Goal: Find specific page/section: Find specific page/section

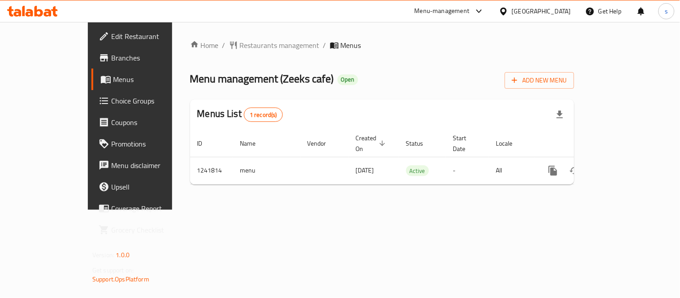
click at [550, 13] on div "[GEOGRAPHIC_DATA]" at bounding box center [541, 11] width 59 height 10
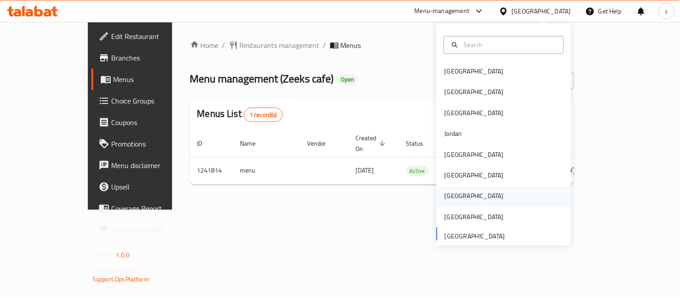
click at [445, 193] on div "[GEOGRAPHIC_DATA]" at bounding box center [474, 196] width 59 height 10
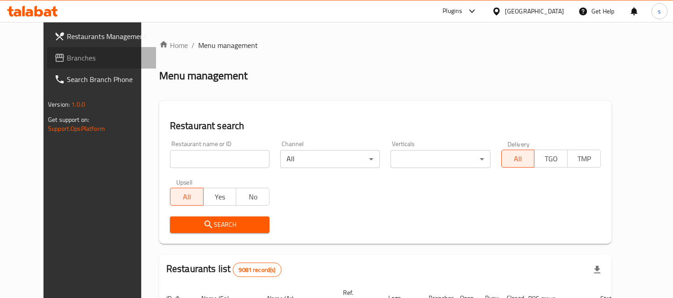
click at [67, 60] on span "Branches" at bounding box center [108, 57] width 82 height 11
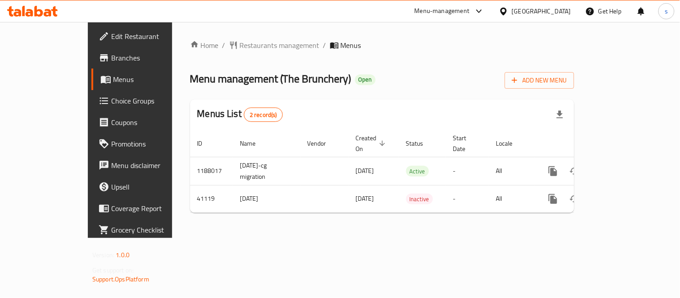
click at [470, 7] on div "Menu-management" at bounding box center [442, 11] width 55 height 11
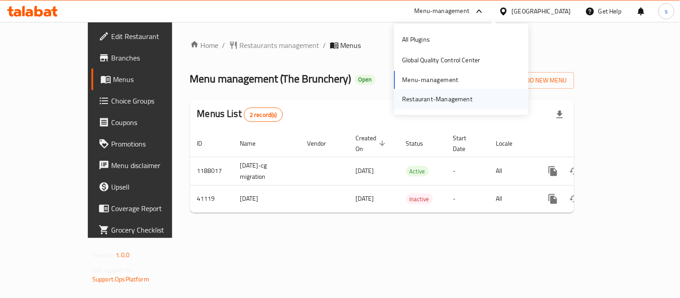
click at [456, 103] on div "Restaurant-Management" at bounding box center [437, 99] width 70 height 10
